Goal: Go to known website: Access a specific website the user already knows

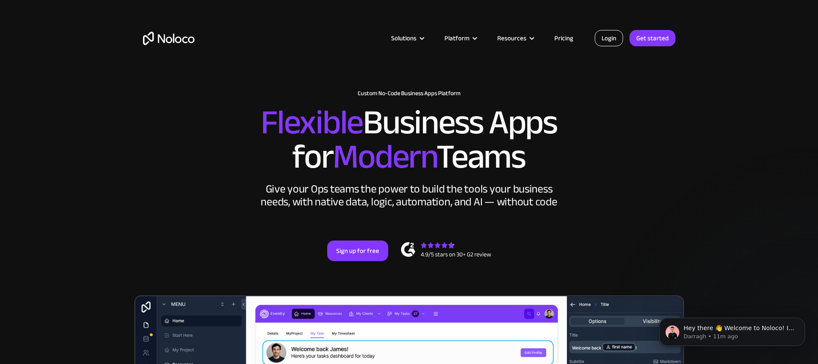
click at [612, 40] on link "Login" at bounding box center [608, 38] width 28 height 16
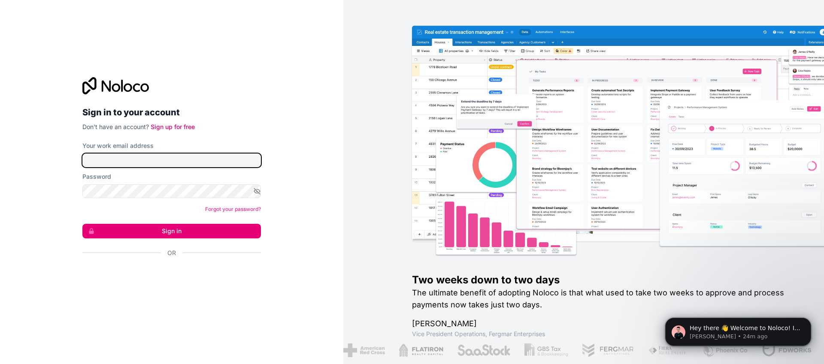
click at [179, 154] on input "Your work email address" at bounding box center [171, 161] width 179 height 14
click at [176, 162] on input "imunozbilbao@gmail.com" at bounding box center [171, 161] width 179 height 14
click at [177, 162] on input "imunozbilbao@gmail.com" at bounding box center [171, 161] width 179 height 14
type input "inigo@baah.life"
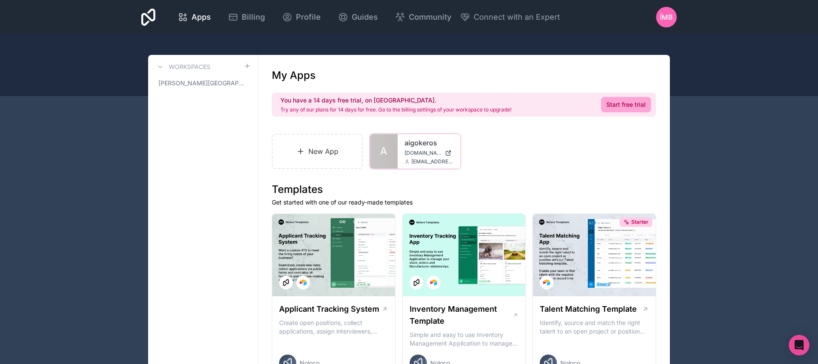
click at [0, 0] on icon at bounding box center [0, 0] width 0 height 0
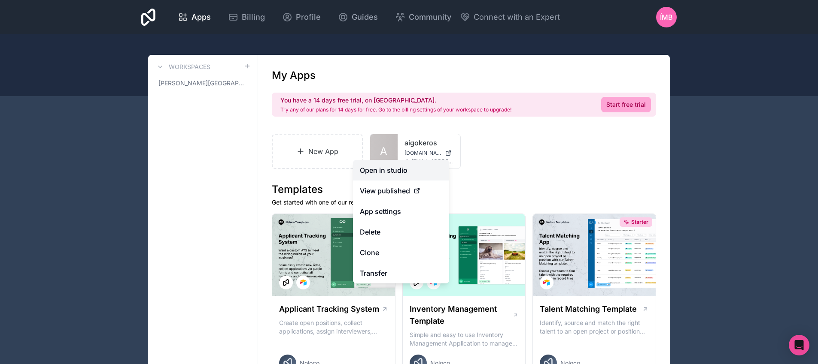
click at [429, 169] on link "Open in studio" at bounding box center [401, 170] width 96 height 21
